Goal: Use online tool/utility

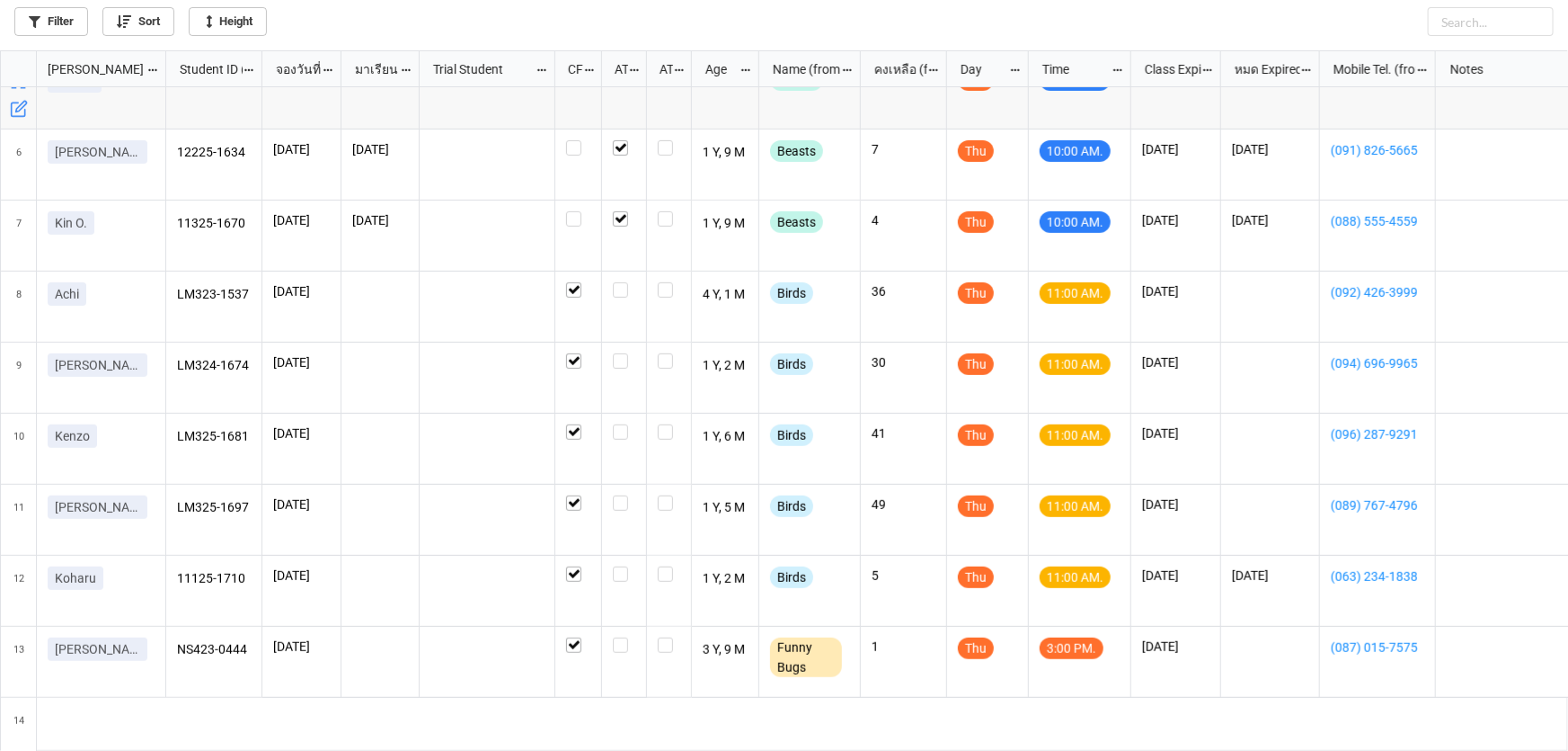
scroll to position [326, 0]
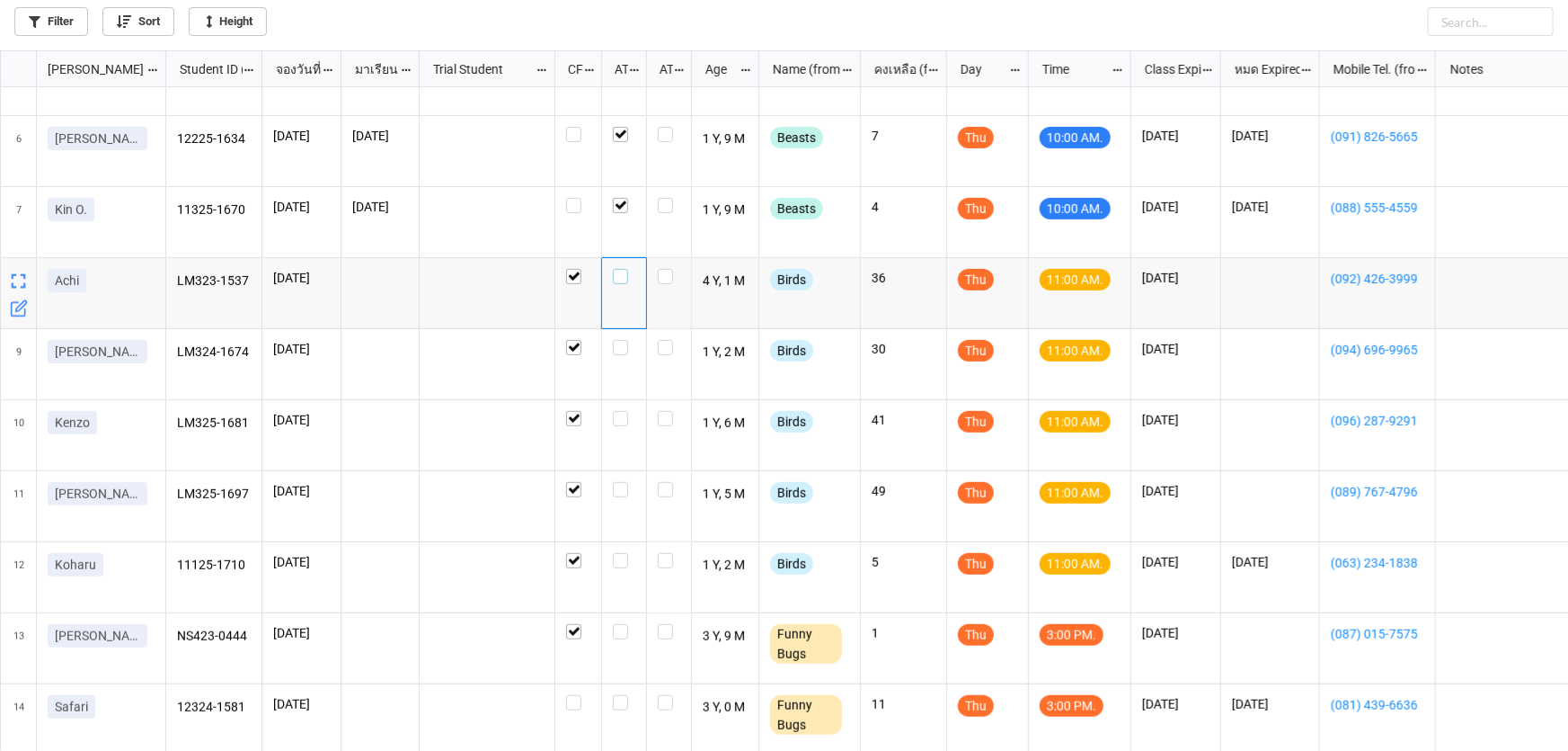
click at [620, 269] on label "grid" at bounding box center [624, 269] width 23 height 0
click at [627, 340] on label "grid" at bounding box center [624, 340] width 23 height 0
click at [620, 553] on label "grid" at bounding box center [624, 553] width 23 height 0
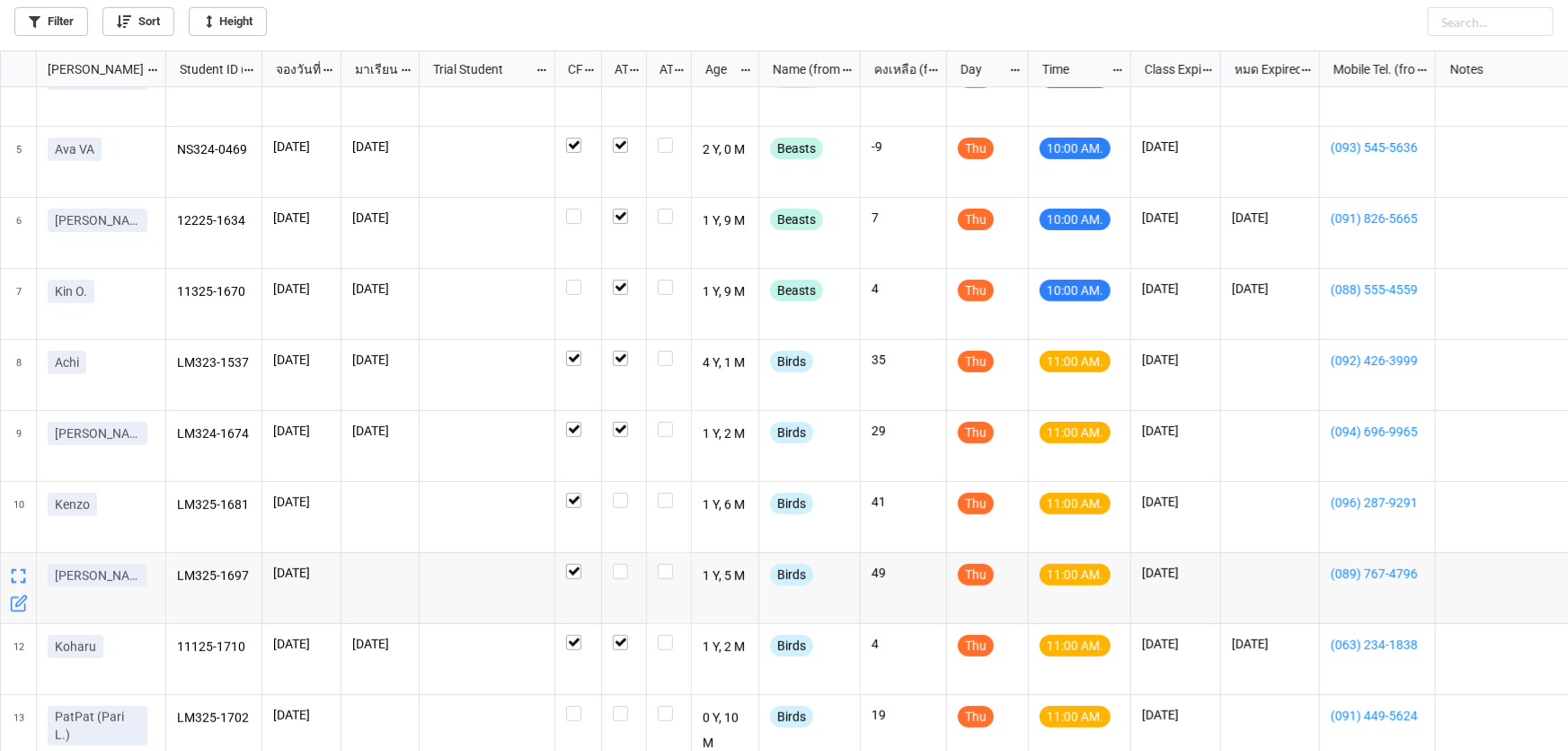
scroll to position [326, 0]
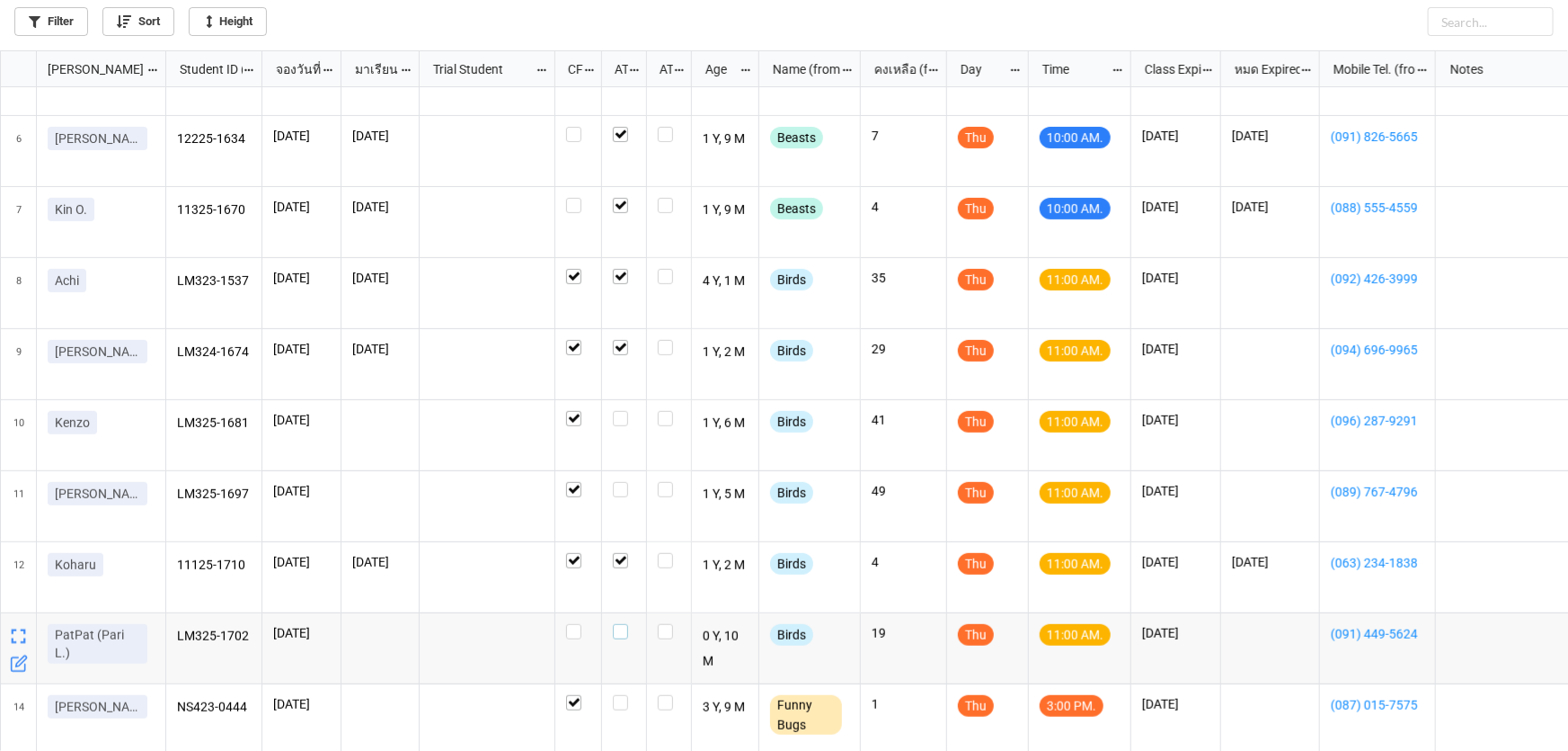
click at [620, 624] on label "grid" at bounding box center [624, 624] width 23 height 0
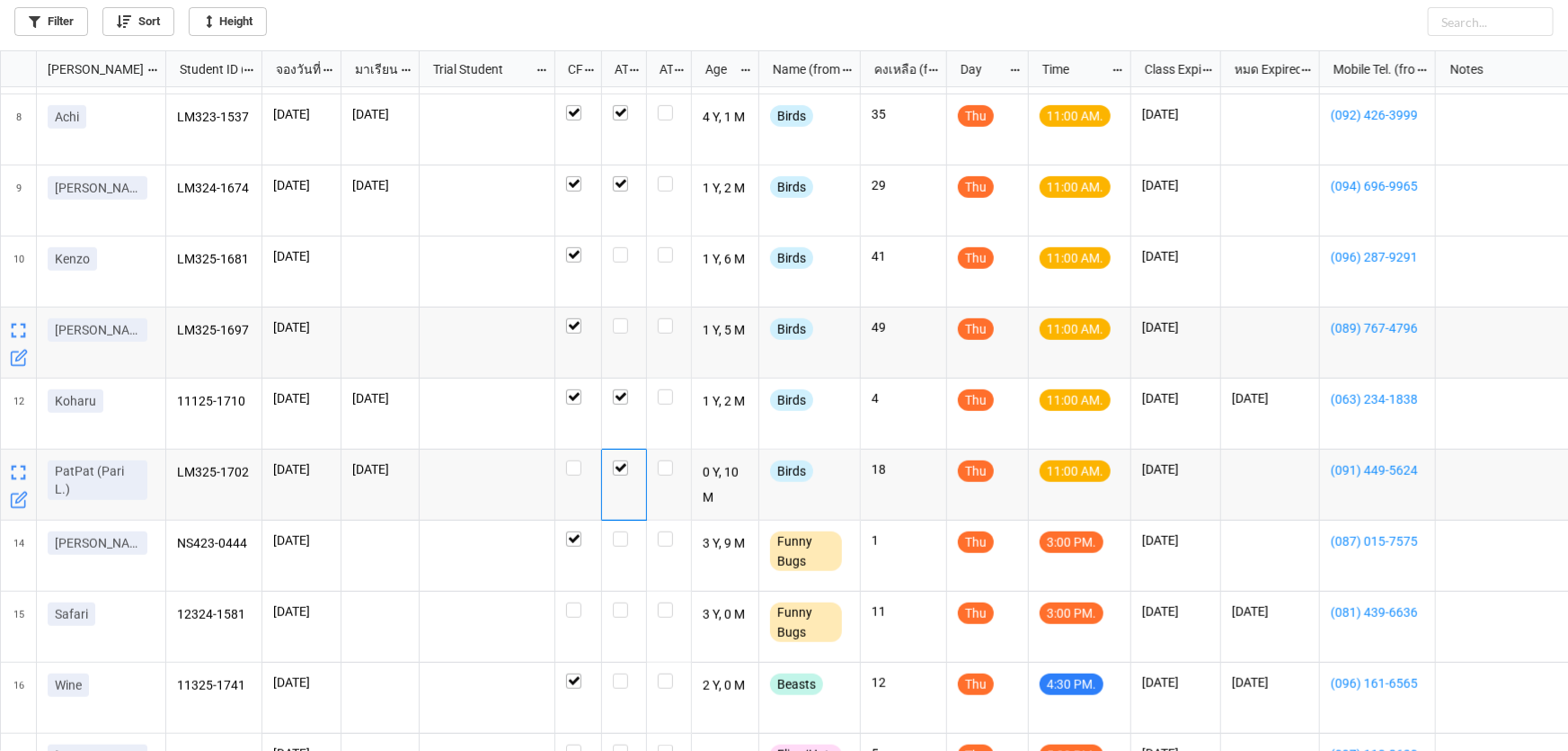
scroll to position [408, 0]
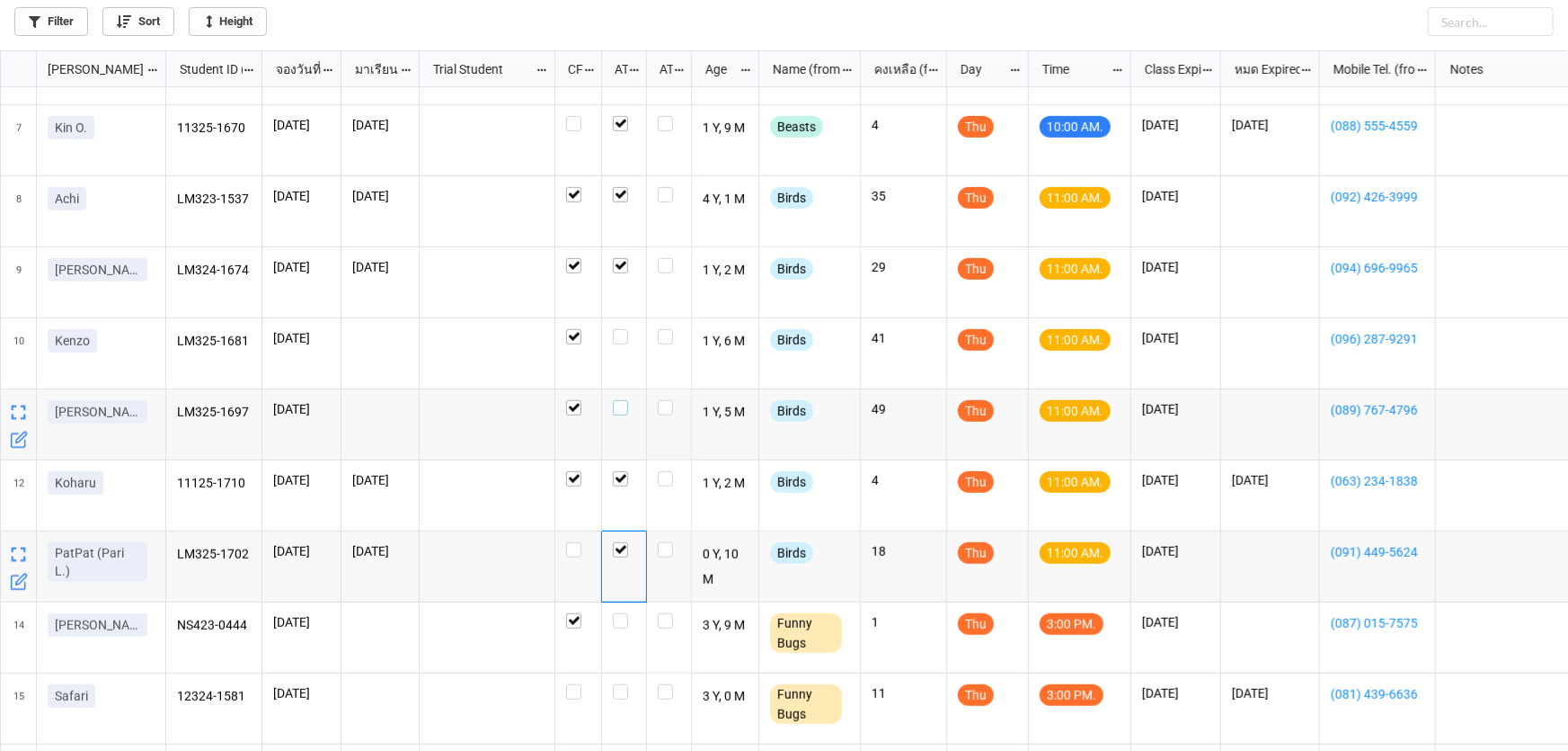
click at [624, 400] on label "grid" at bounding box center [624, 400] width 23 height 0
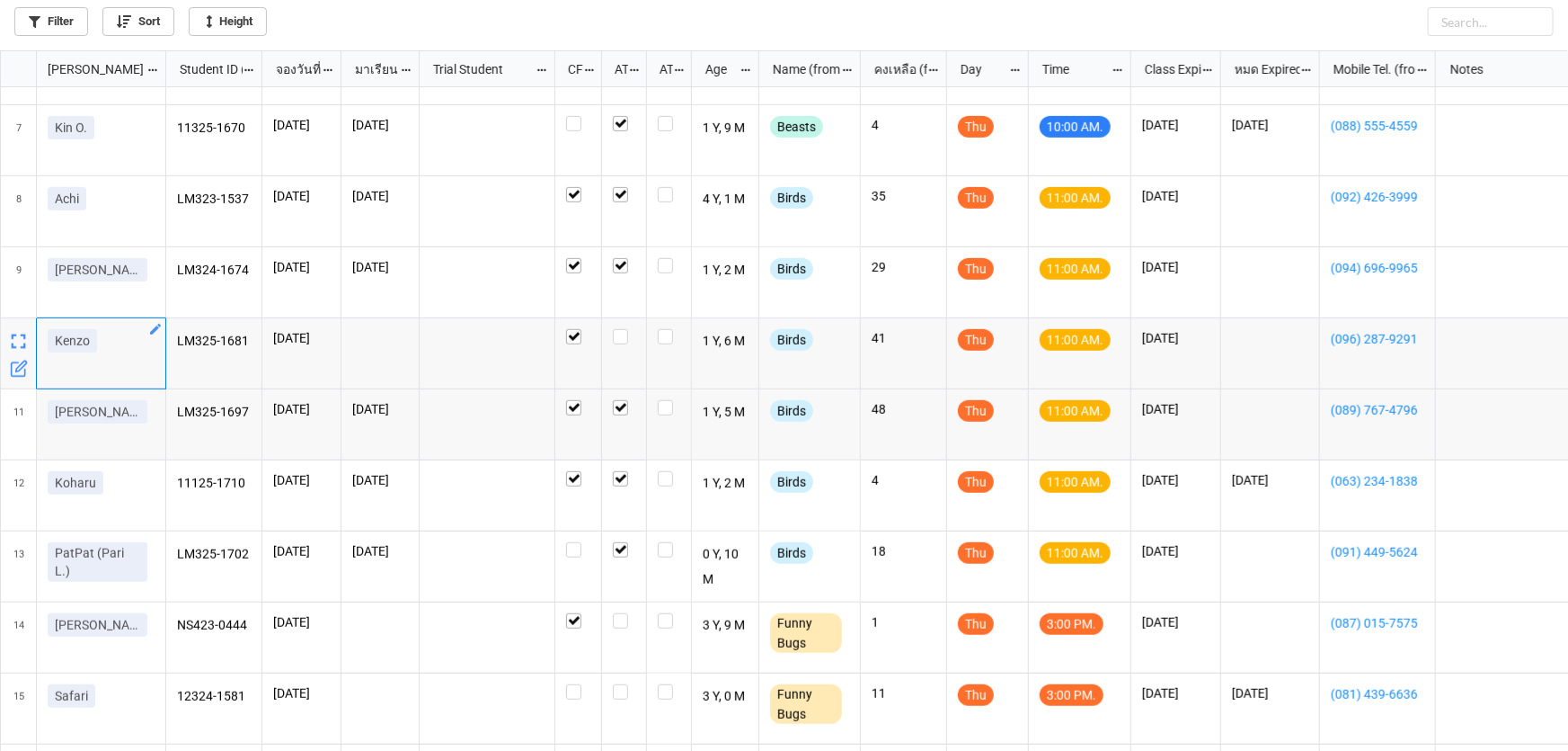
click at [153, 325] on icon "grid" at bounding box center [154, 329] width 14 height 14
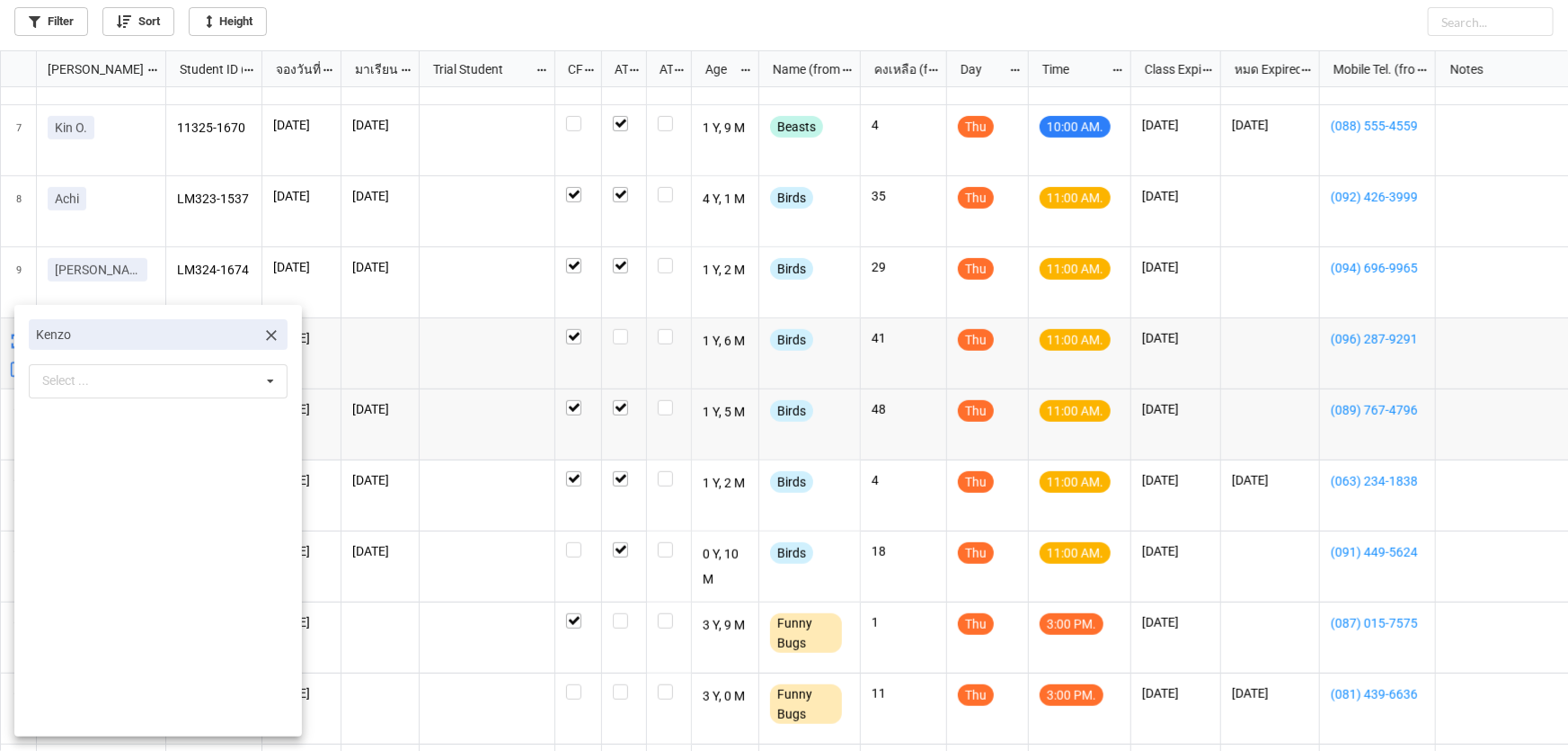
click at [266, 330] on icon at bounding box center [271, 335] width 18 height 18
click at [146, 350] on div "Select ... No results found." at bounding box center [158, 336] width 259 height 34
type input "ย"
type input "pine"
drag, startPoint x: 49, startPoint y: 375, endPoint x: 67, endPoint y: 368, distance: 19.3
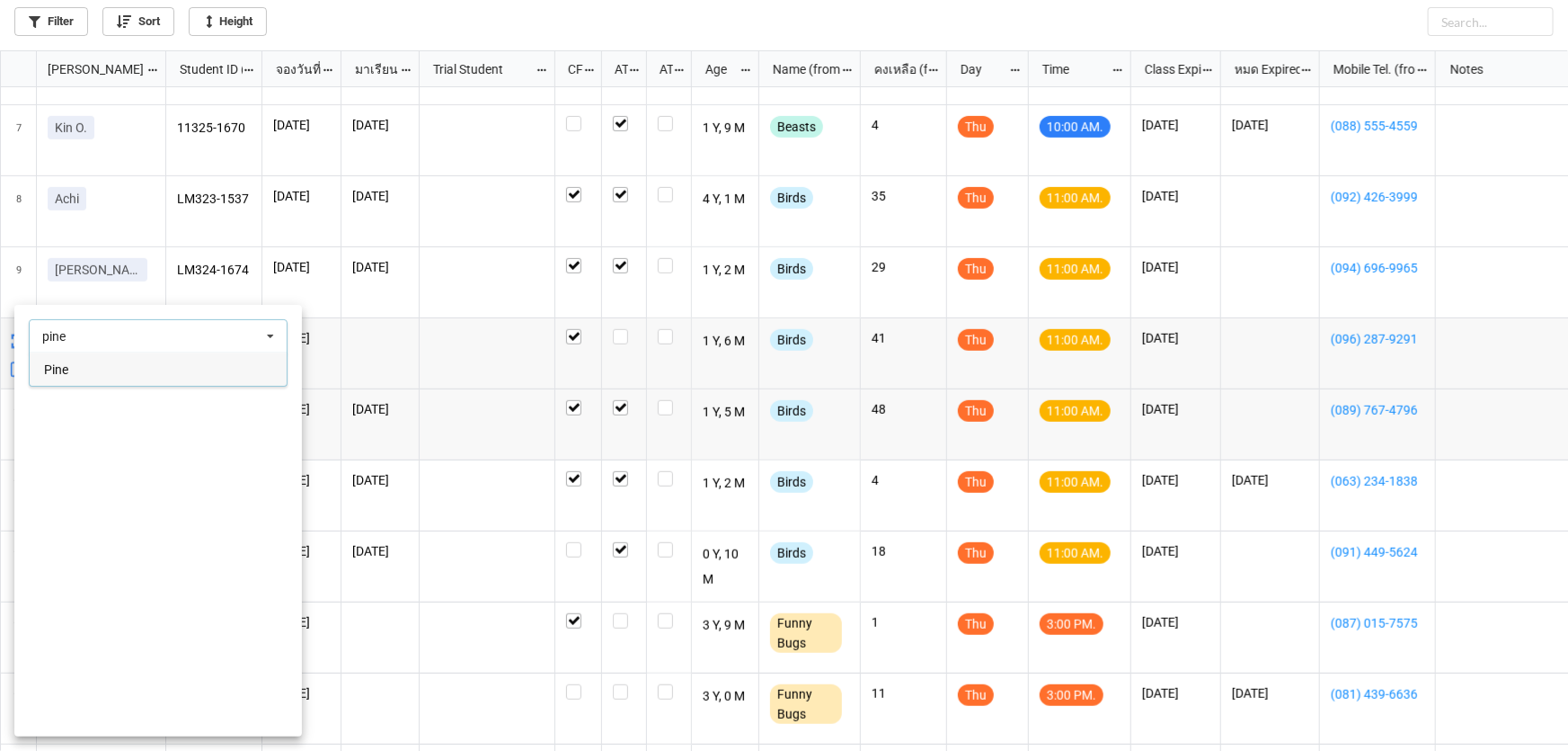
click at [49, 374] on span "Pine" at bounding box center [57, 369] width 24 height 14
click at [474, 32] on div at bounding box center [784, 375] width 1568 height 751
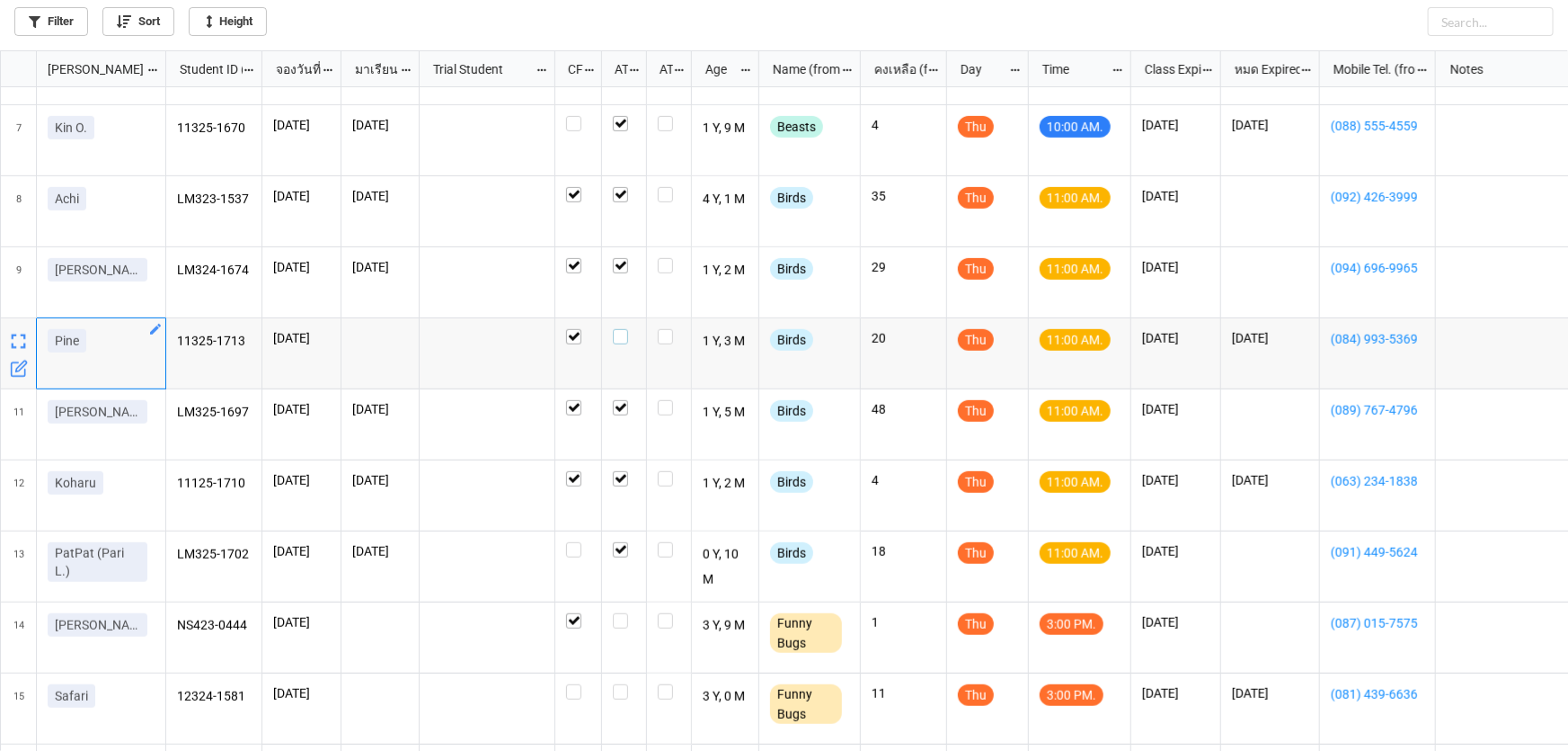
click at [619, 329] on label "grid" at bounding box center [624, 329] width 23 height 0
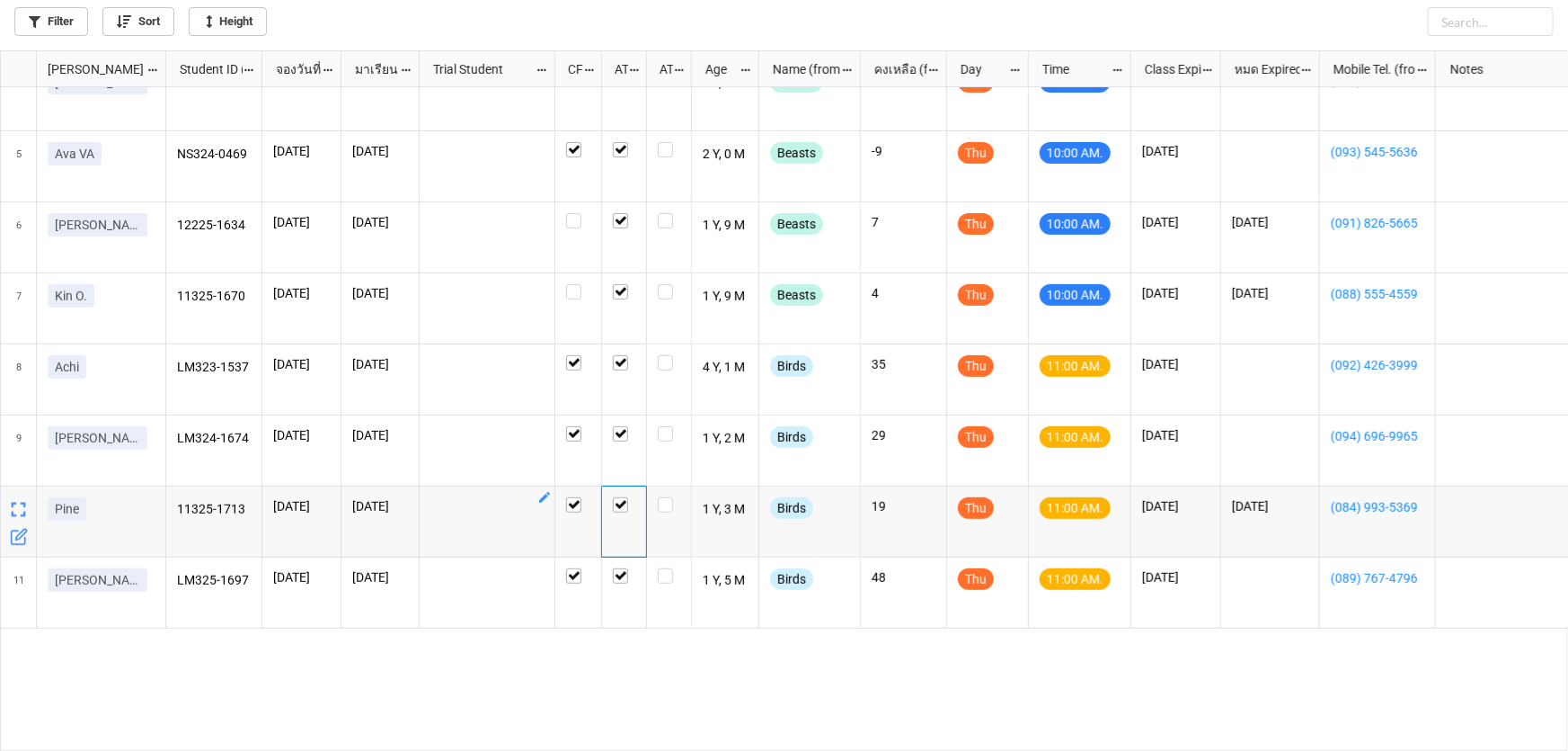
scroll to position [0, 0]
